Goal: Task Accomplishment & Management: Use online tool/utility

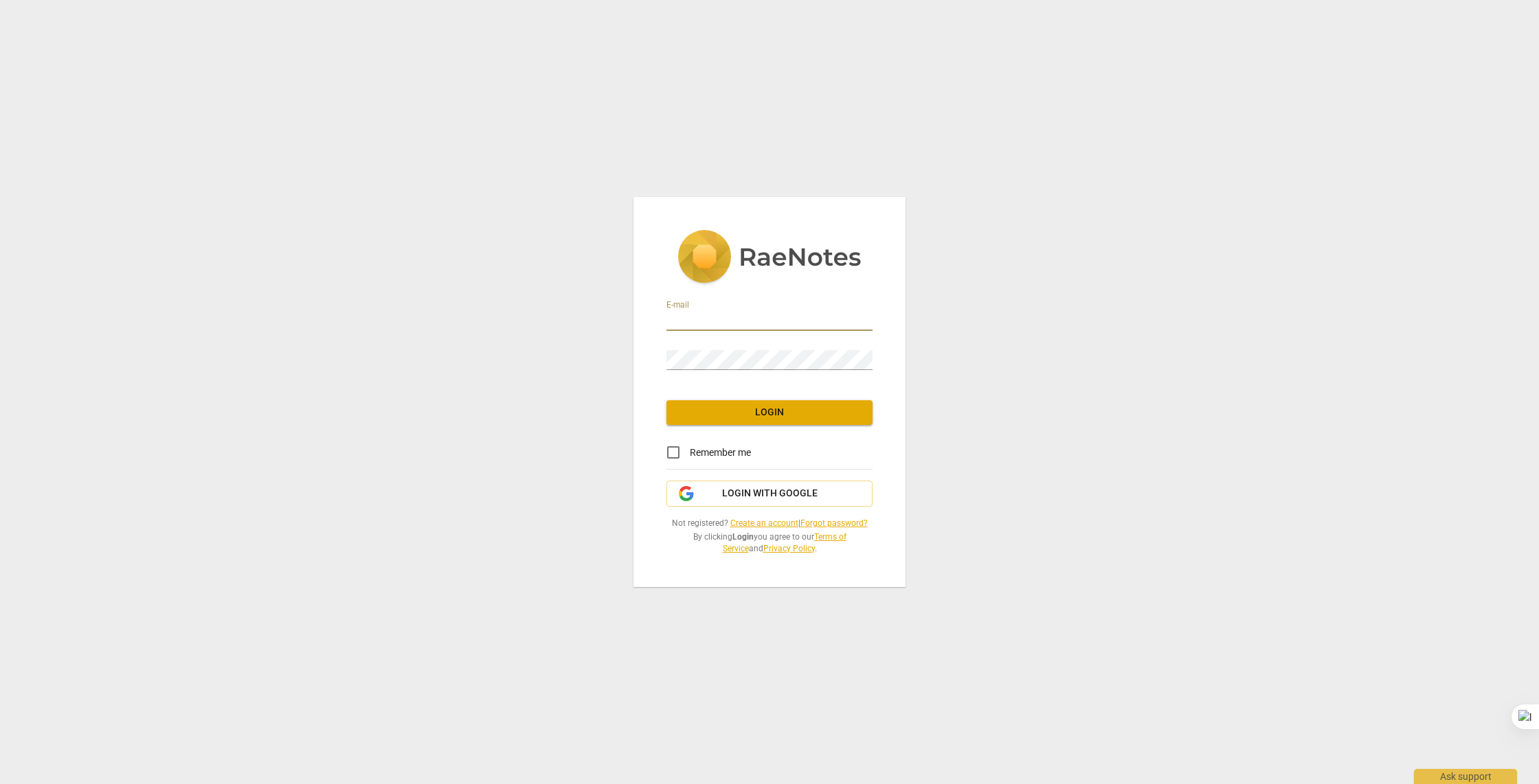
click at [712, 323] on input "email" at bounding box center [770, 321] width 206 height 20
type input "ash@ashleighhamilton.com"
click at [734, 502] on button "Login with Google" at bounding box center [770, 494] width 206 height 26
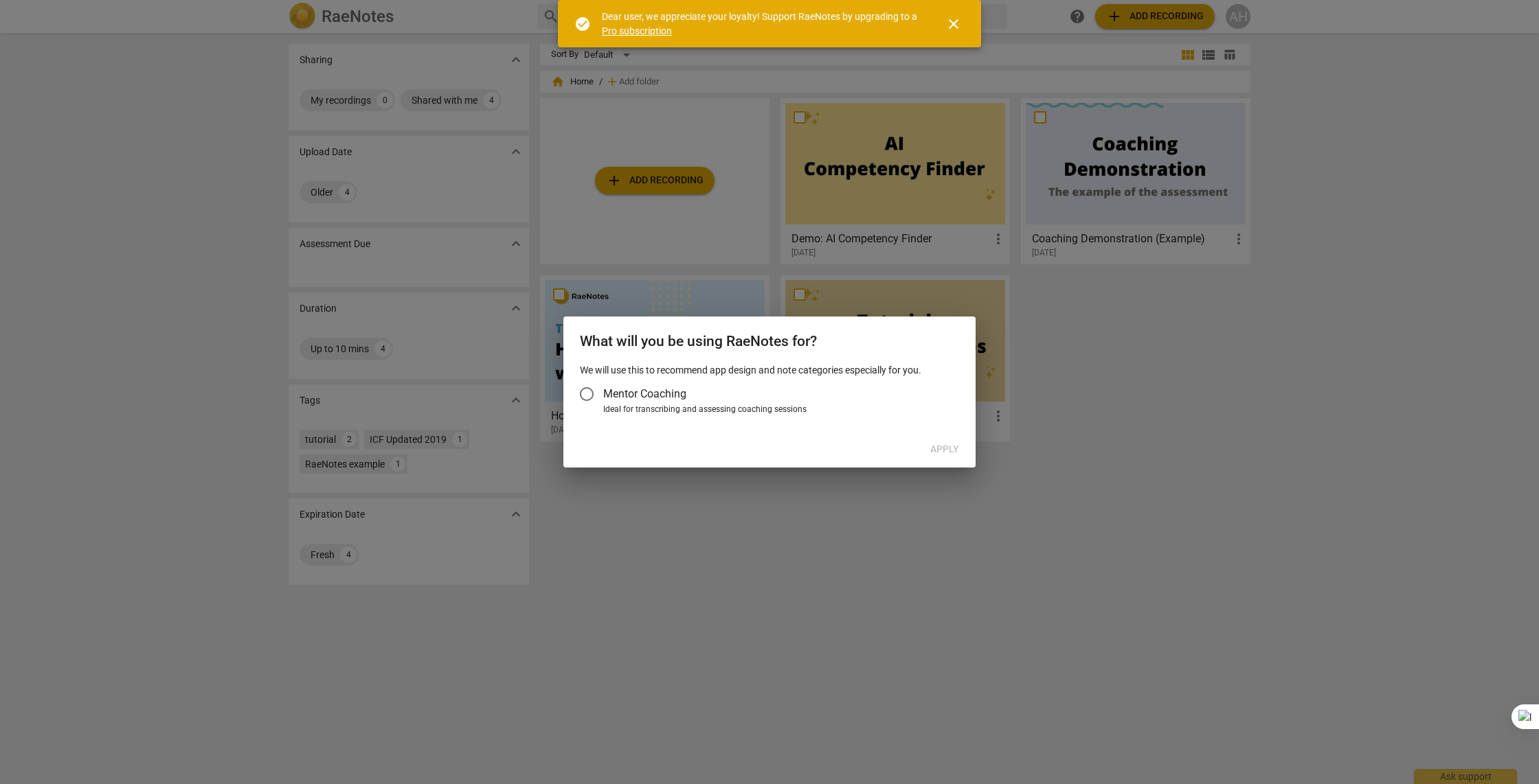
drag, startPoint x: 671, startPoint y: 396, endPoint x: 697, endPoint y: 402, distance: 26.7
click at [673, 396] on span "Mentor Coaching" at bounding box center [645, 393] width 83 height 16
click at [603, 396] on input "Mentor Coaching" at bounding box center [587, 394] width 33 height 33
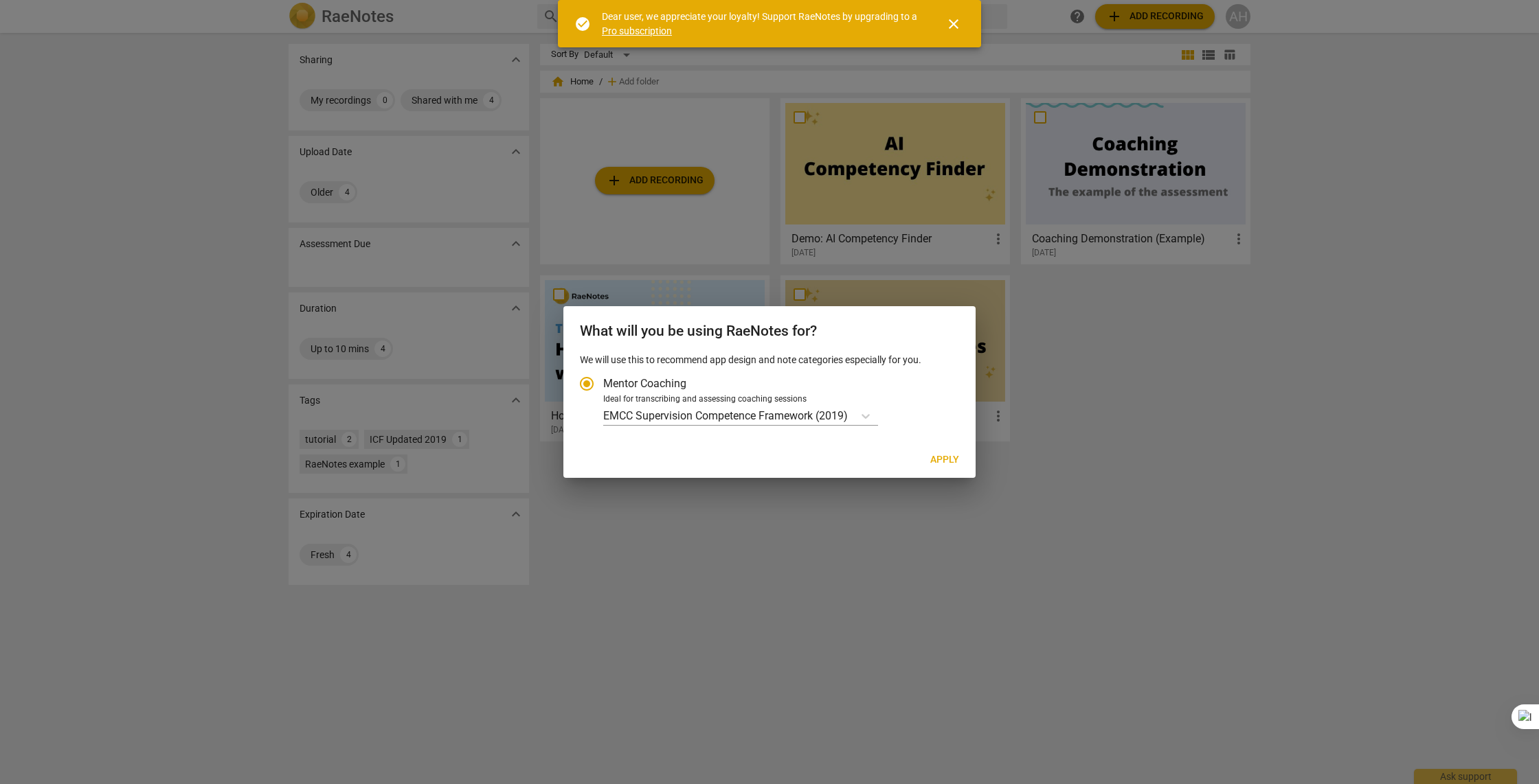
click at [996, 455] on div at bounding box center [770, 392] width 1539 height 784
click at [776, 409] on p "EMCC Supervision Competence Framework (2019)" at bounding box center [725, 416] width 245 height 16
click at [0, 0] on input "Ideal for transcribing and assessing coaching sessions EMCC Supervision Compete…" at bounding box center [0, 0] width 0 height 0
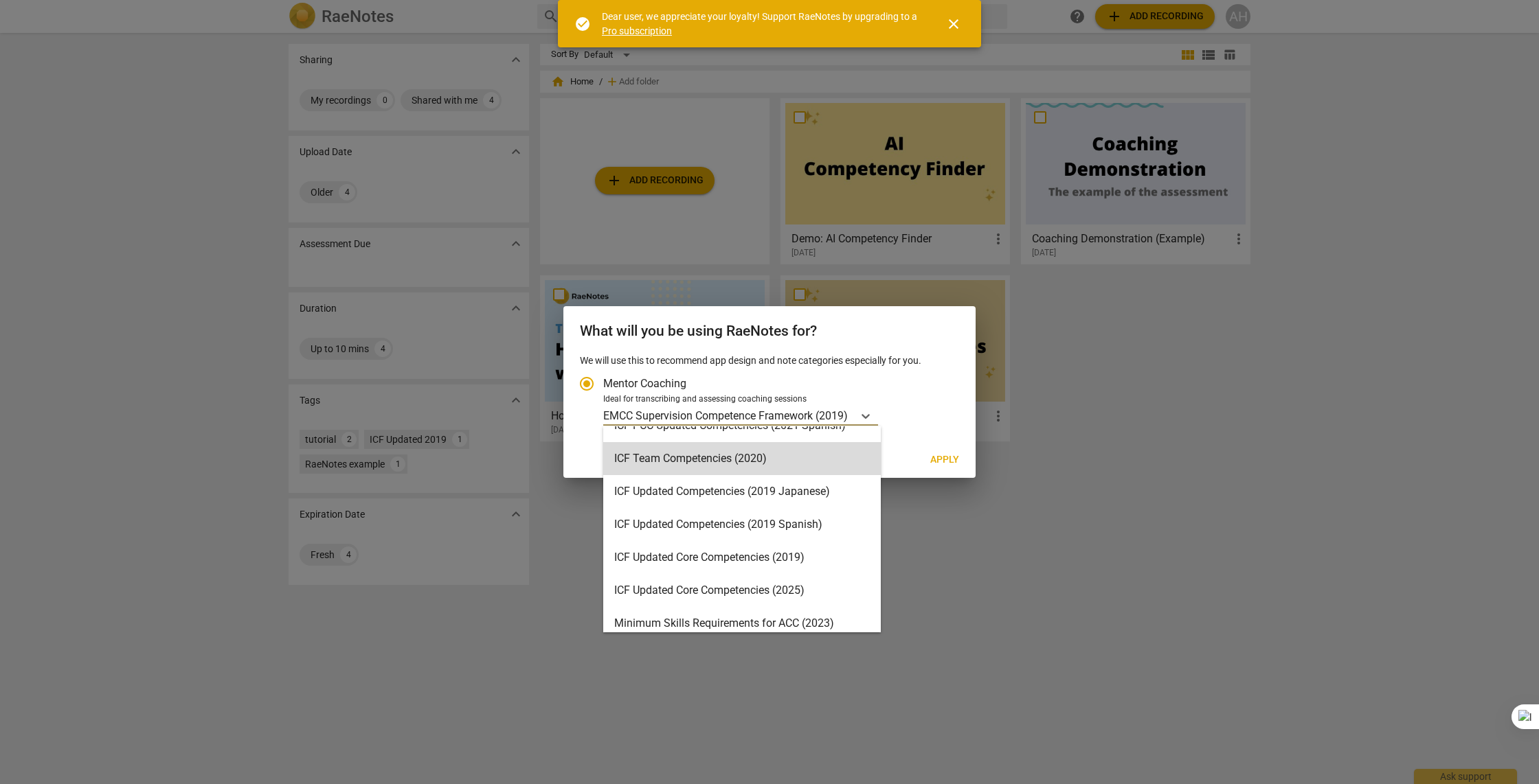
scroll to position [152, 0]
click at [755, 589] on div "ICF Updated Core Competencies (2025)" at bounding box center [742, 590] width 278 height 33
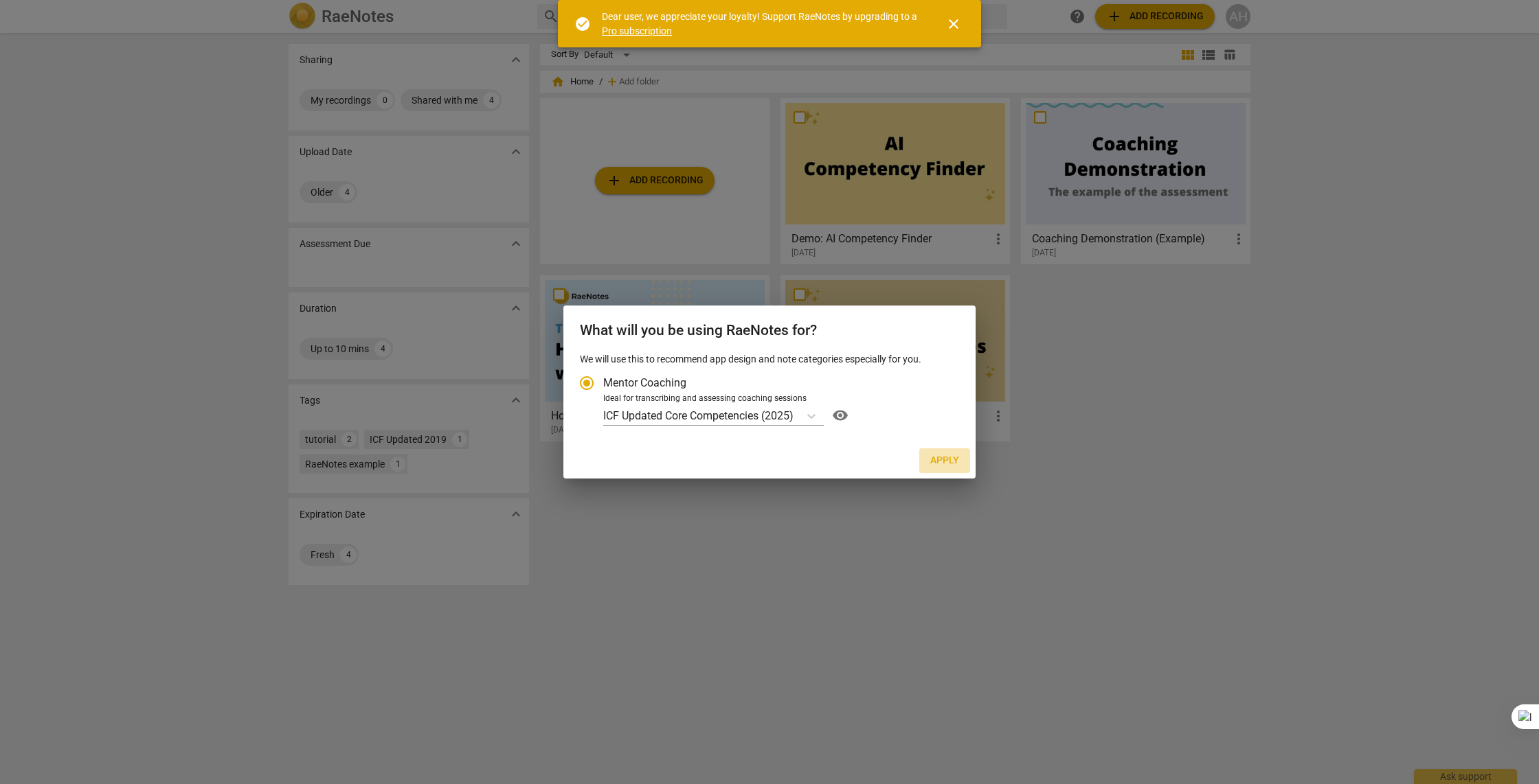
drag, startPoint x: 944, startPoint y: 454, endPoint x: 928, endPoint y: 551, distance: 98.3
click at [944, 454] on span "Apply" at bounding box center [944, 461] width 29 height 14
radio input "false"
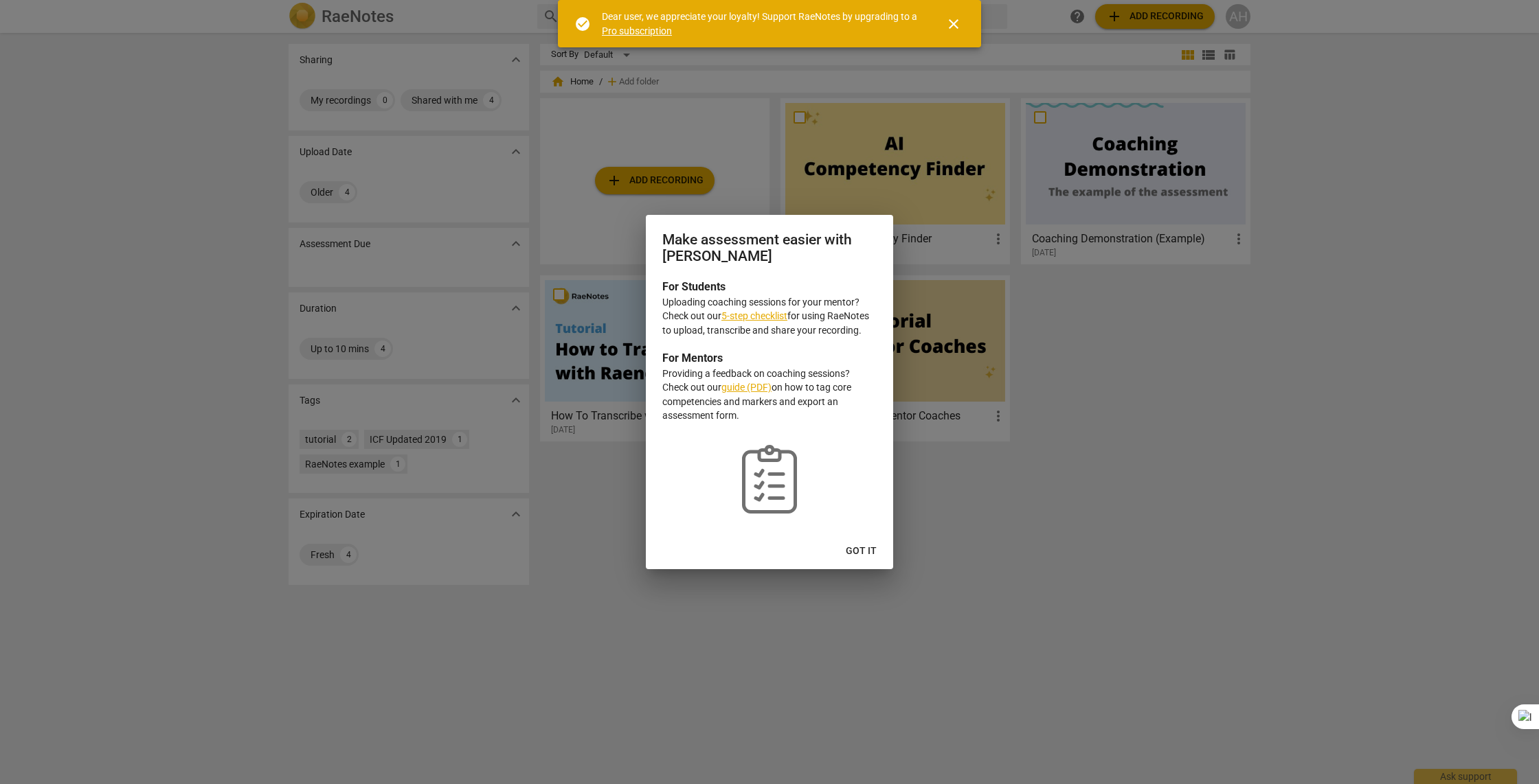
click at [854, 562] on button "Got it" at bounding box center [861, 551] width 53 height 25
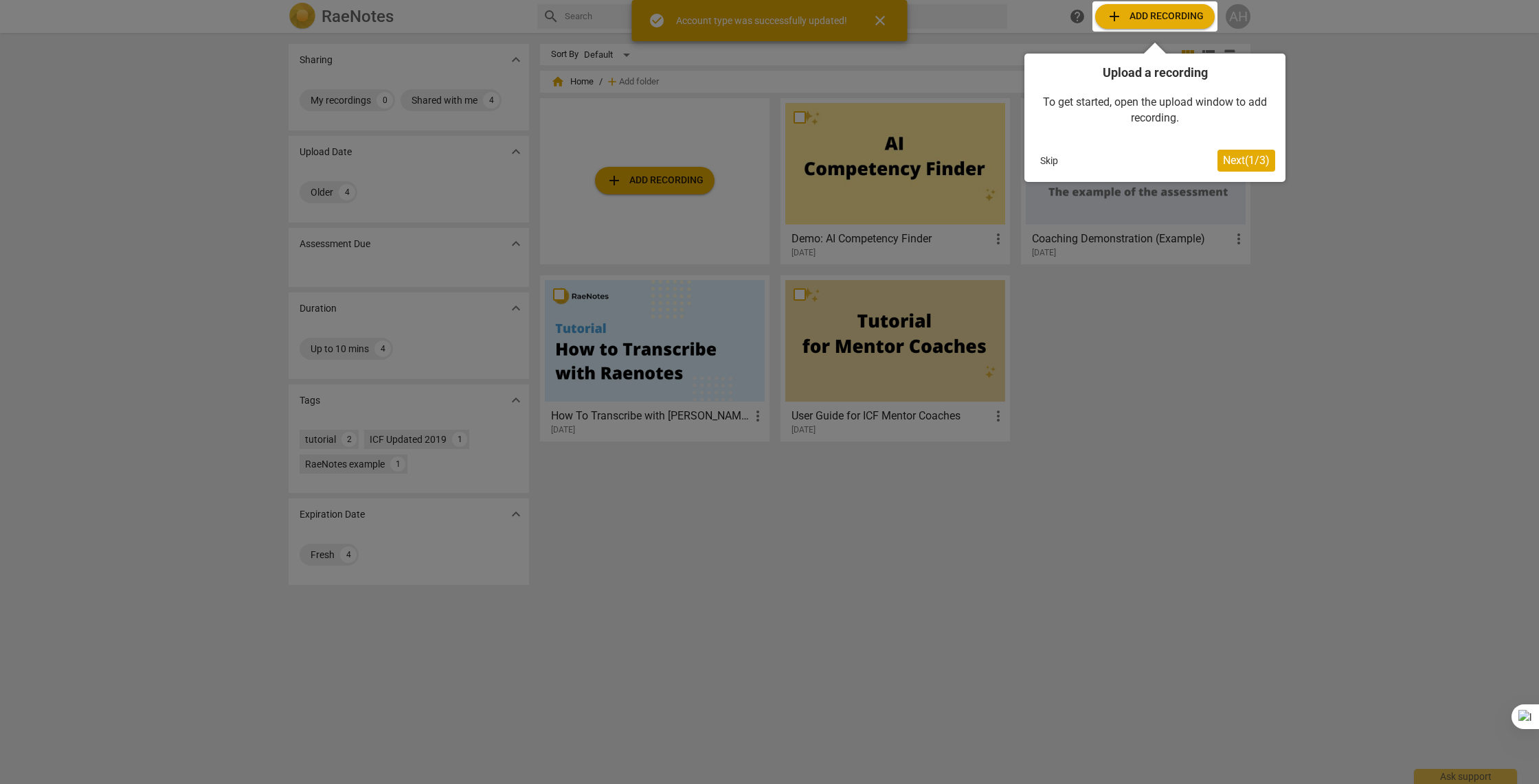
click at [1155, 23] on div at bounding box center [1155, 16] width 125 height 30
click at [1227, 157] on span "Next ( 1 / 3 )" at bounding box center [1246, 161] width 47 height 13
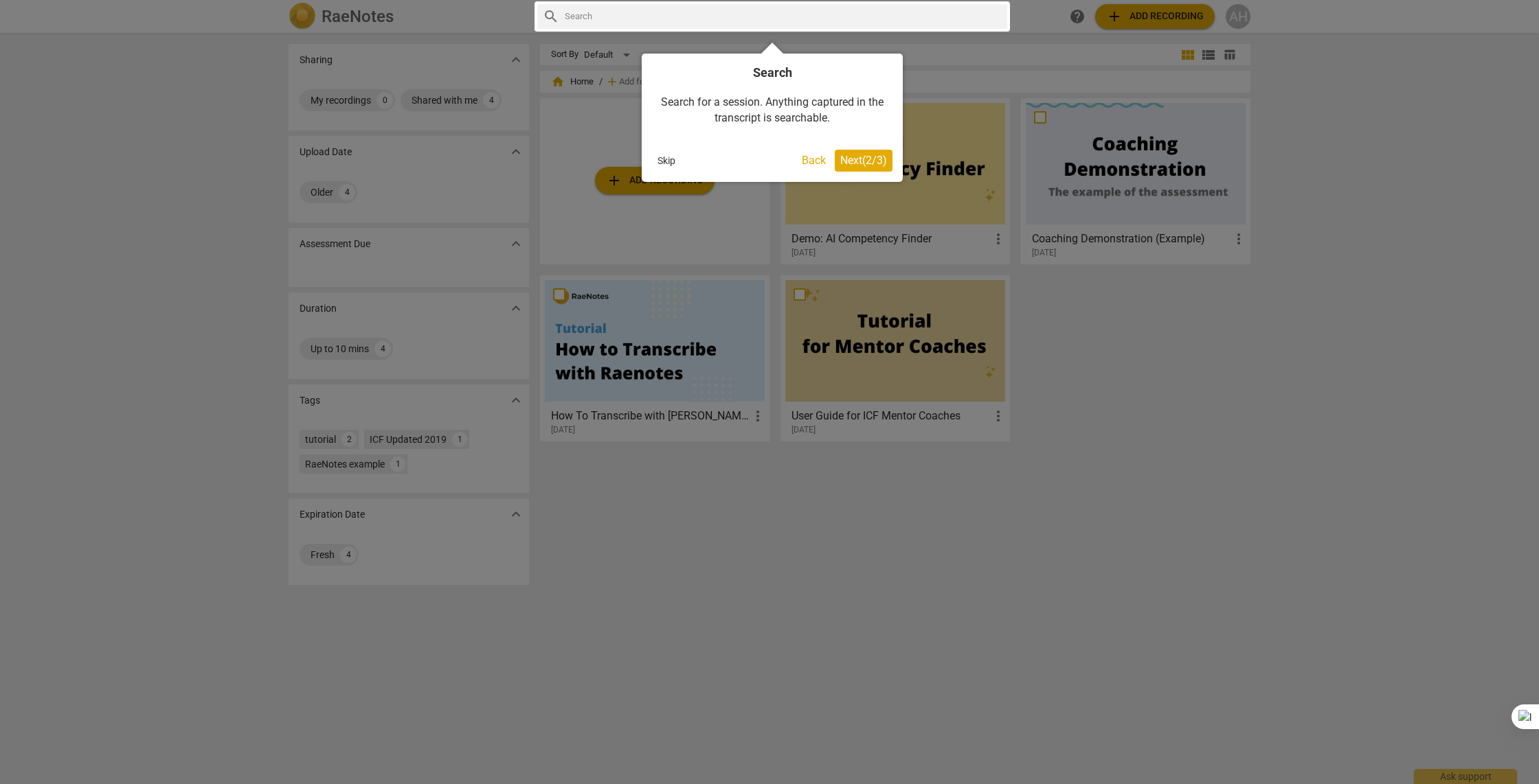
click at [843, 155] on span "Next ( 2 / 3 )" at bounding box center [864, 161] width 47 height 13
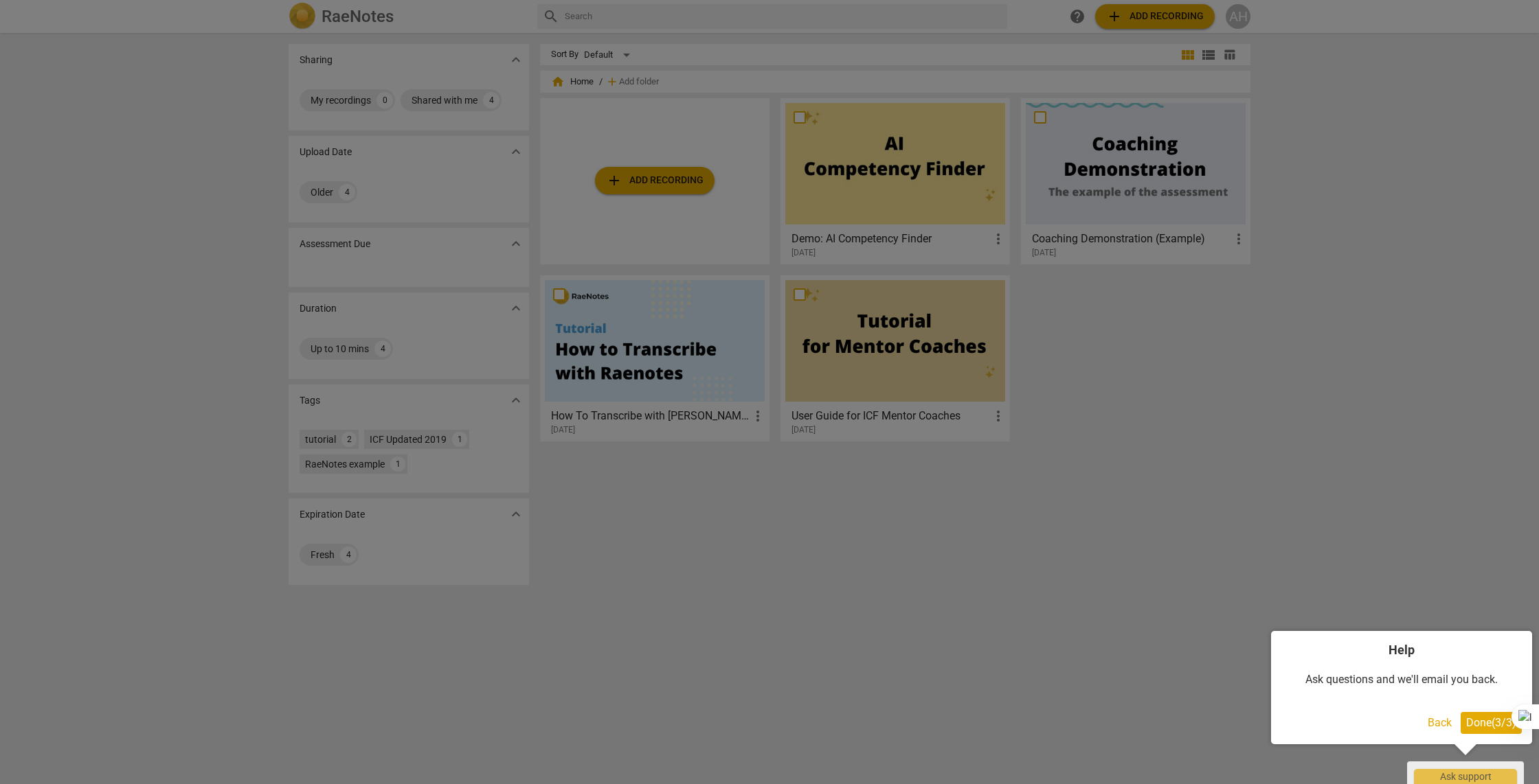
click at [1467, 730] on button "Done ( 3 / 3 )" at bounding box center [1491, 723] width 61 height 22
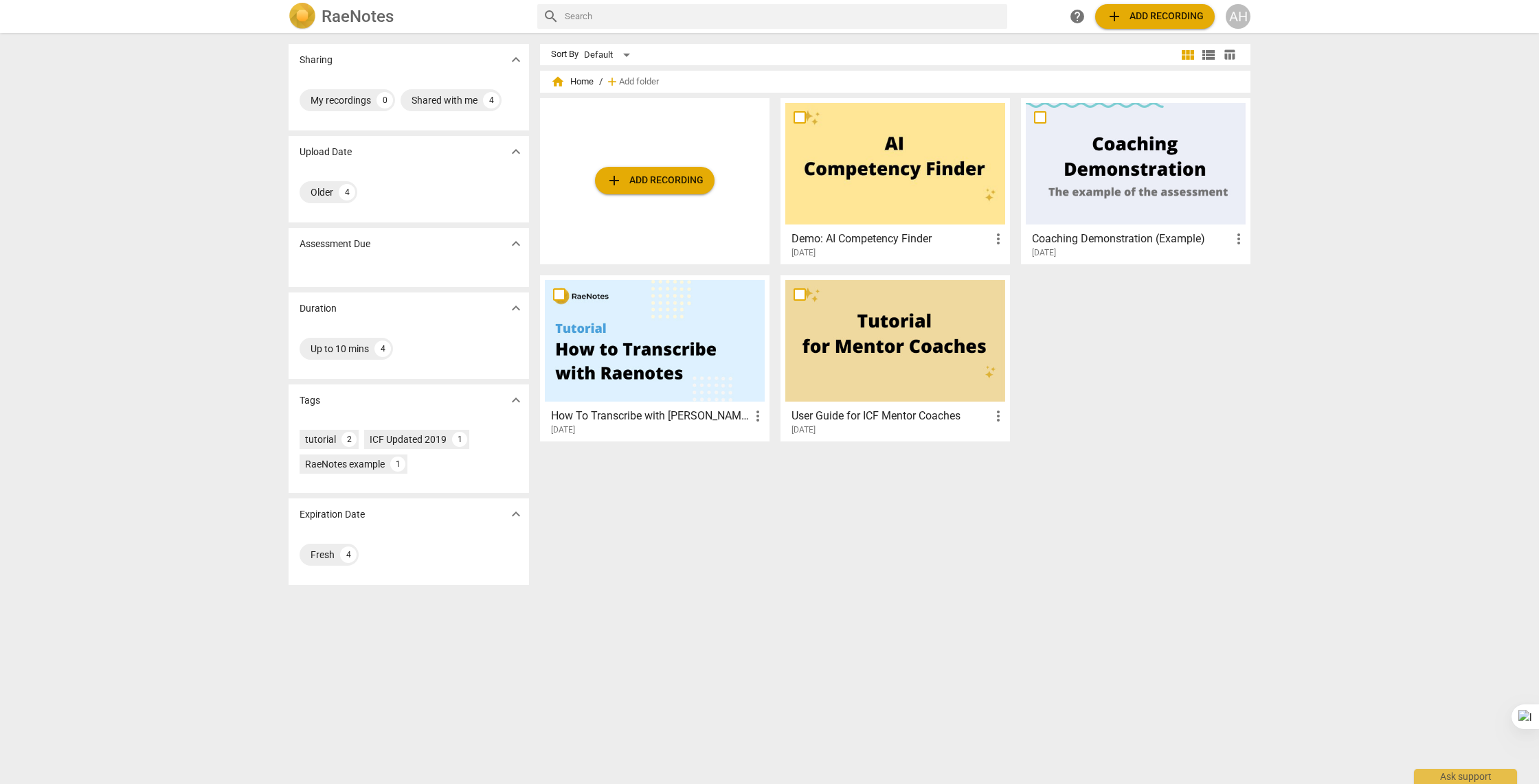
click at [608, 180] on span "add" at bounding box center [614, 181] width 17 height 17
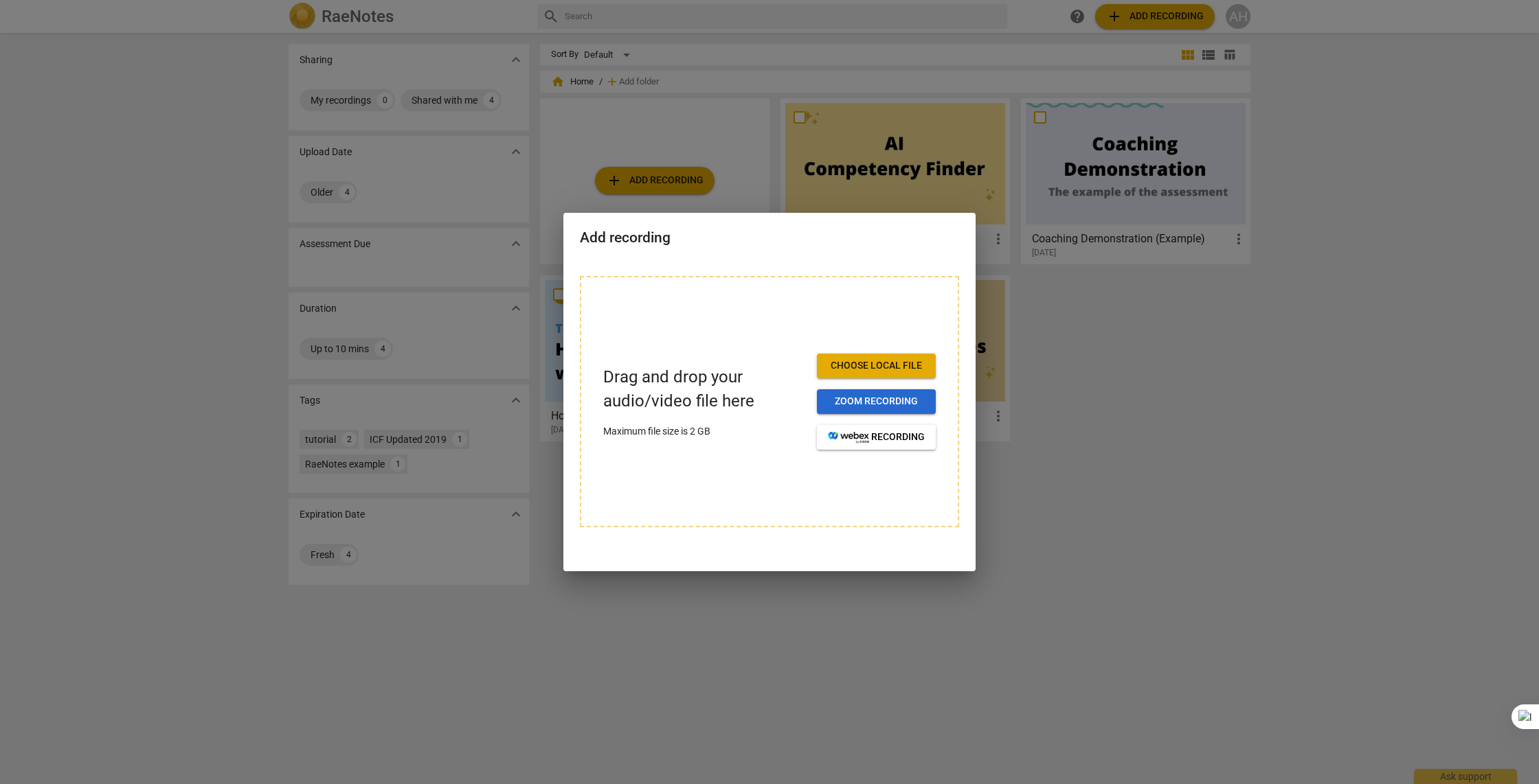
click at [873, 404] on span "Zoom recording" at bounding box center [876, 402] width 97 height 14
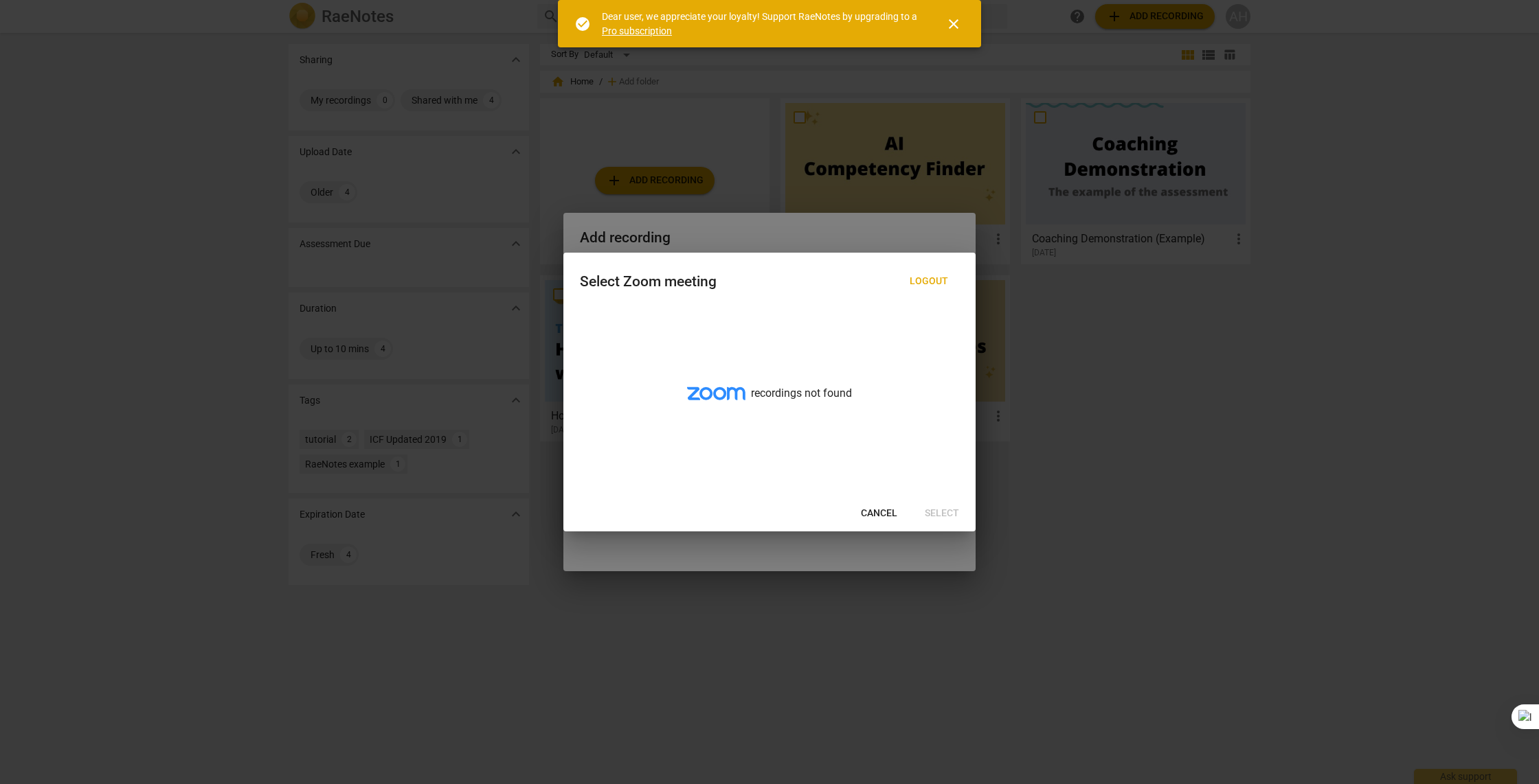
click at [875, 502] on button "Cancel" at bounding box center [879, 513] width 58 height 25
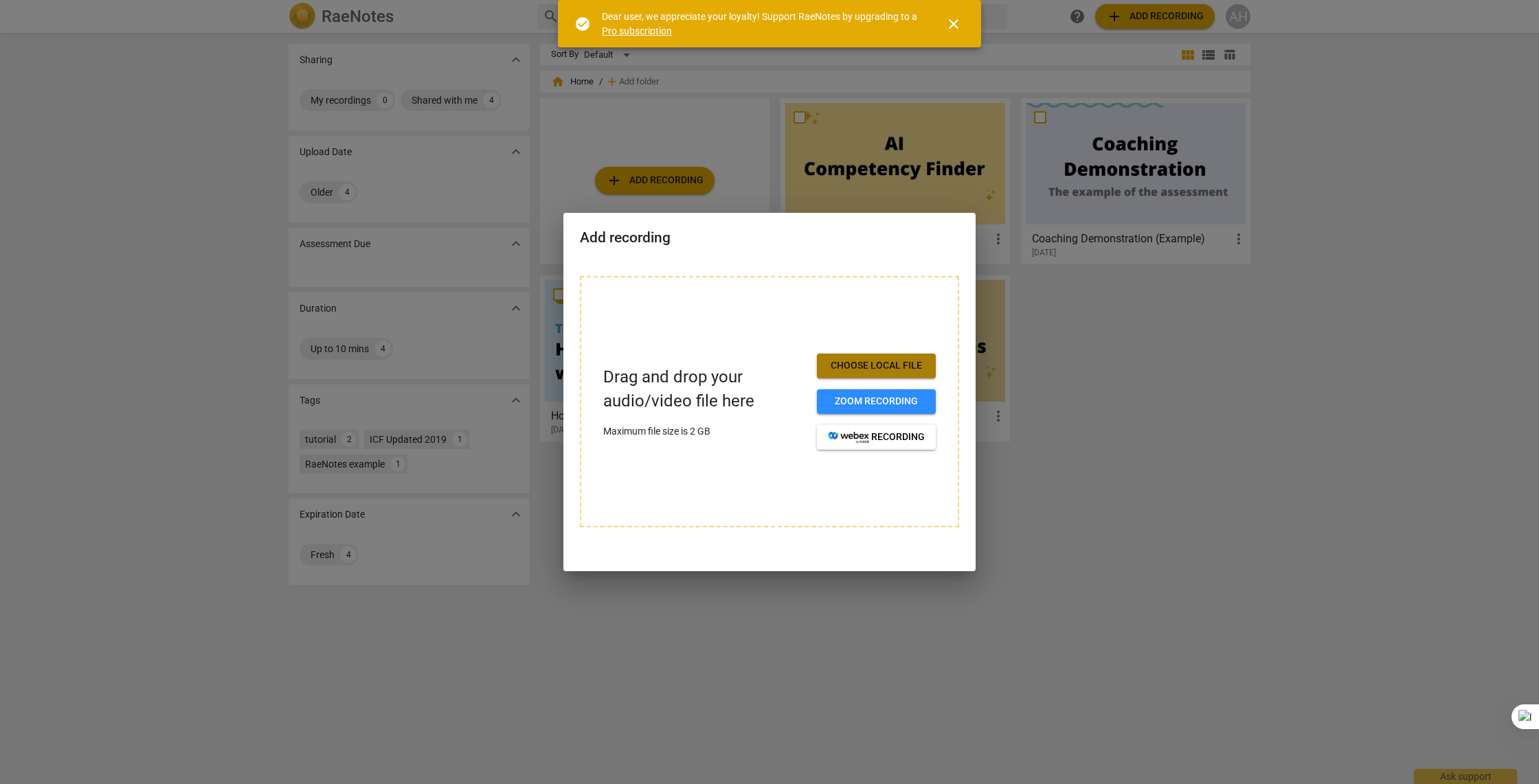
click at [886, 358] on button "Choose local file" at bounding box center [876, 366] width 119 height 25
